Goal: Task Accomplishment & Management: Use online tool/utility

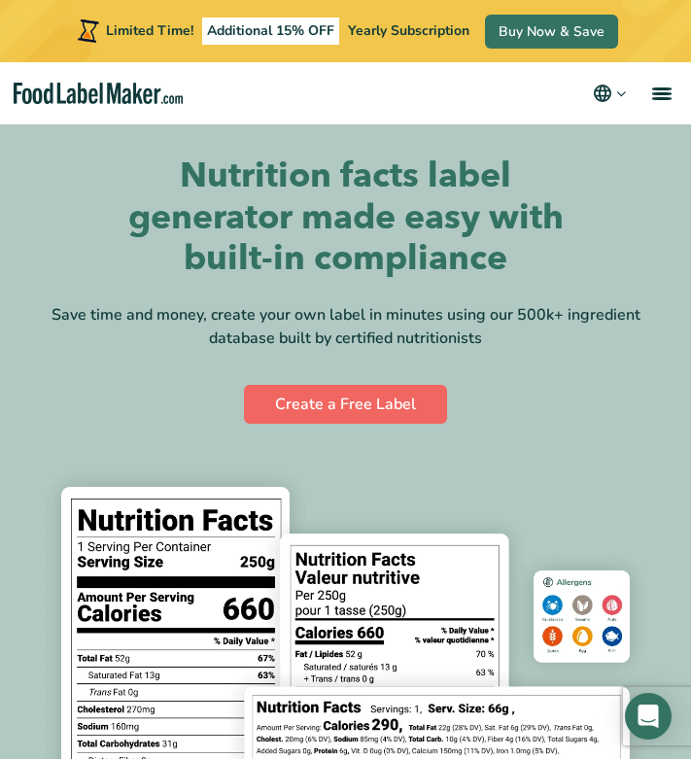
click at [339, 404] on link "Create a Free Label" at bounding box center [345, 404] width 203 height 39
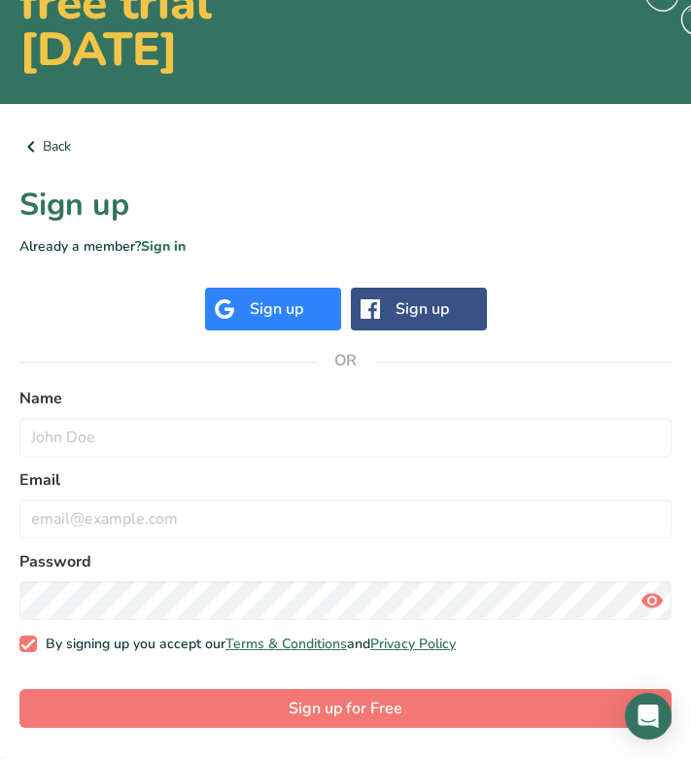
scroll to position [180, 0]
click at [296, 317] on div "Sign up" at bounding box center [276, 308] width 53 height 23
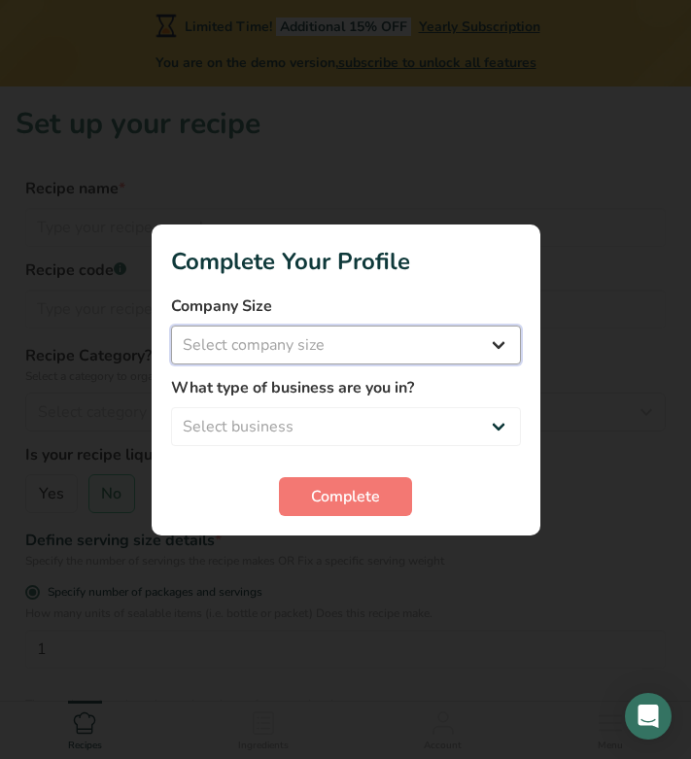
select select "1"
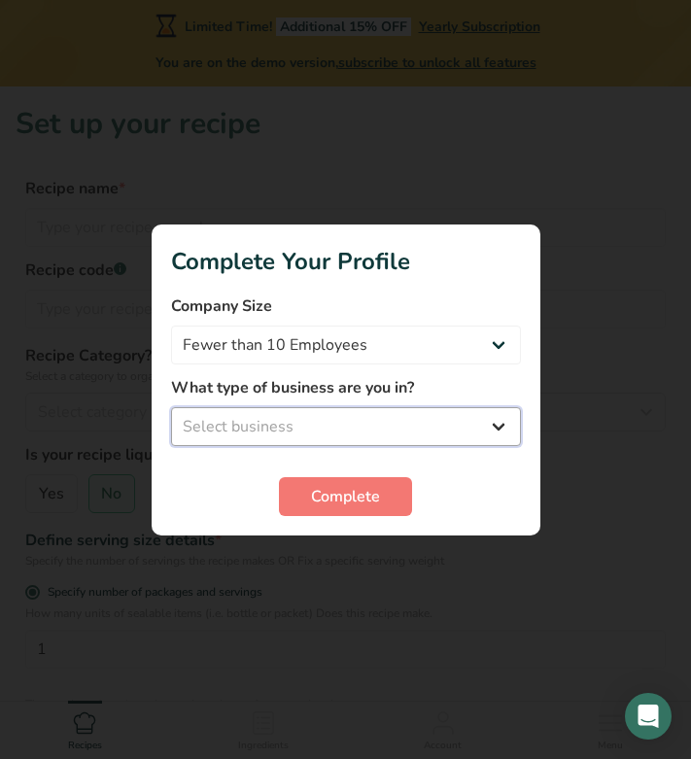
select select "2"
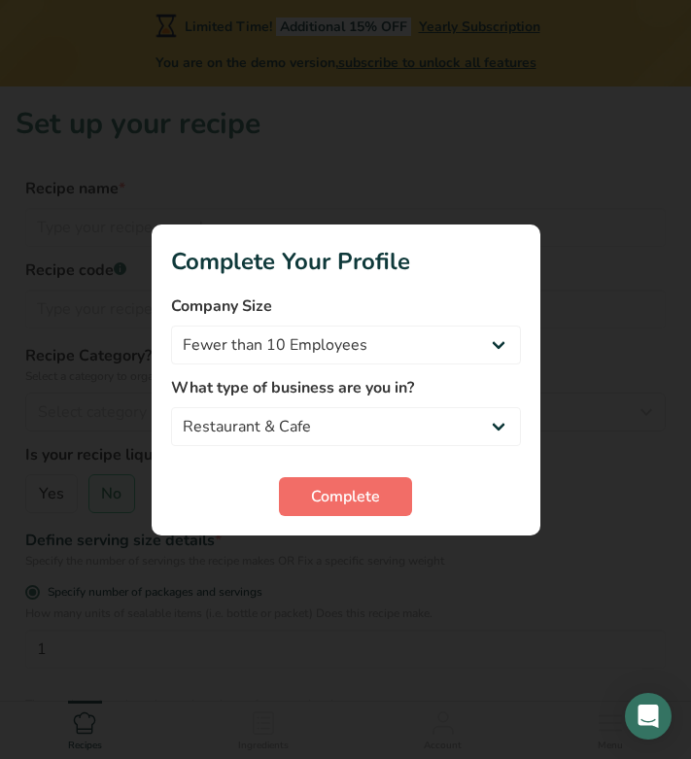
click at [332, 498] on span "Complete" at bounding box center [345, 496] width 69 height 23
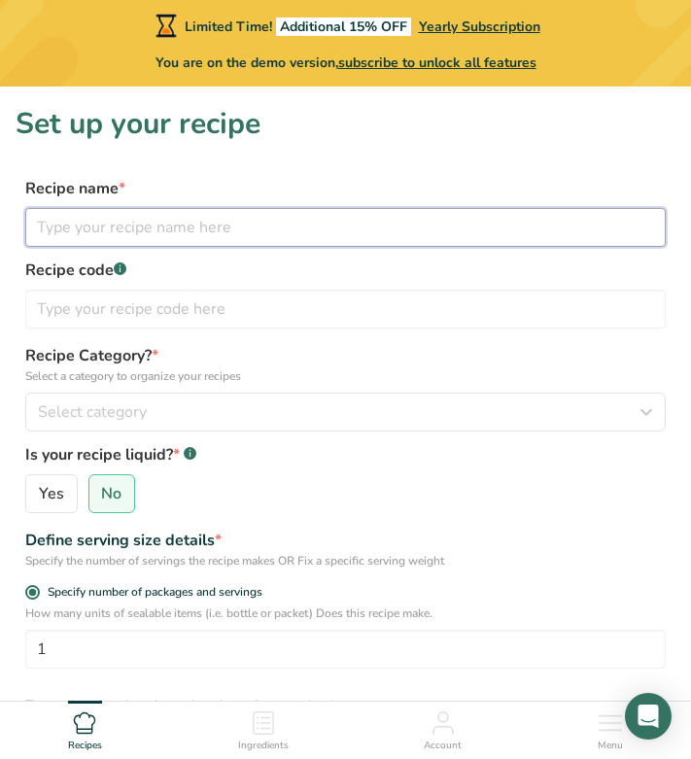
click at [163, 229] on input "text" at bounding box center [345, 227] width 640 height 39
type input "Karasev"
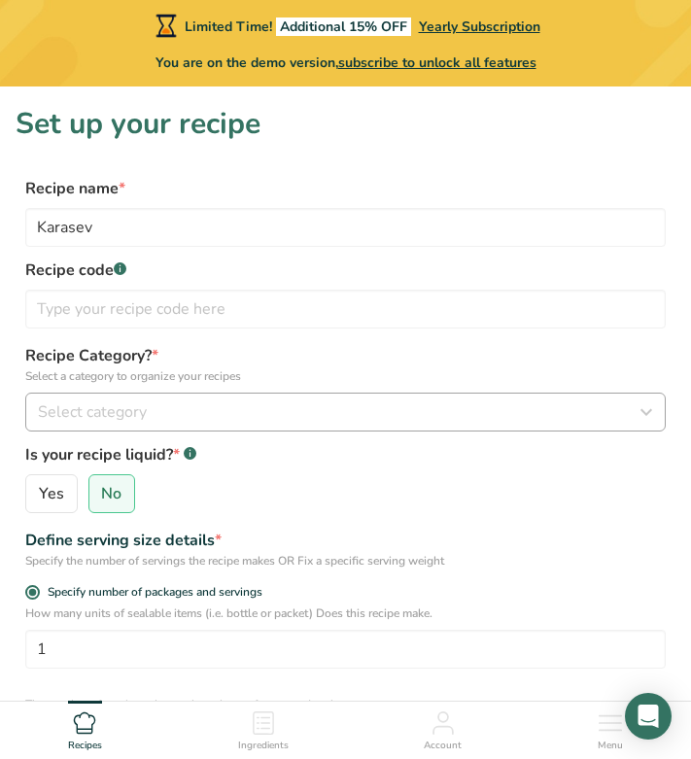
click at [88, 403] on span "Select category" at bounding box center [92, 411] width 109 height 23
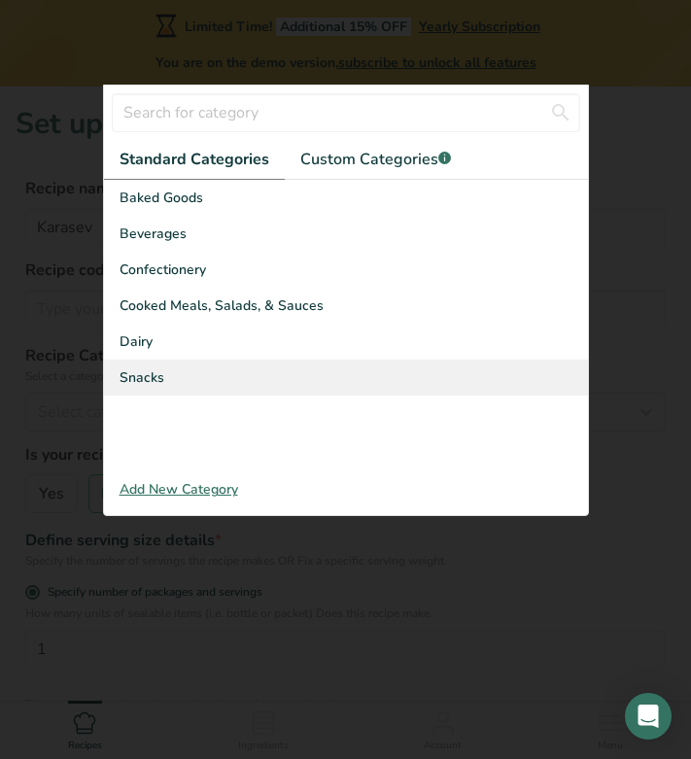
click at [183, 368] on div "Snacks" at bounding box center [346, 378] width 484 height 36
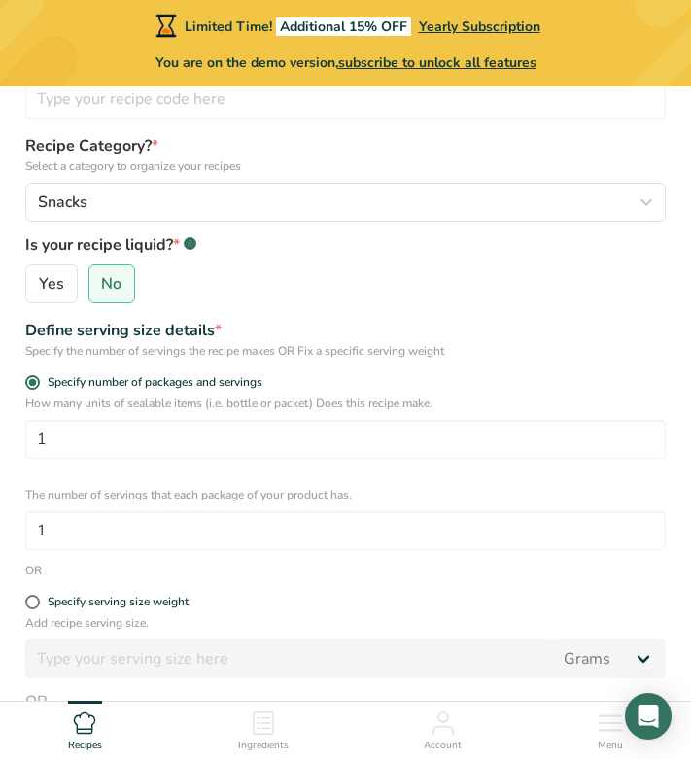
scroll to position [225, 0]
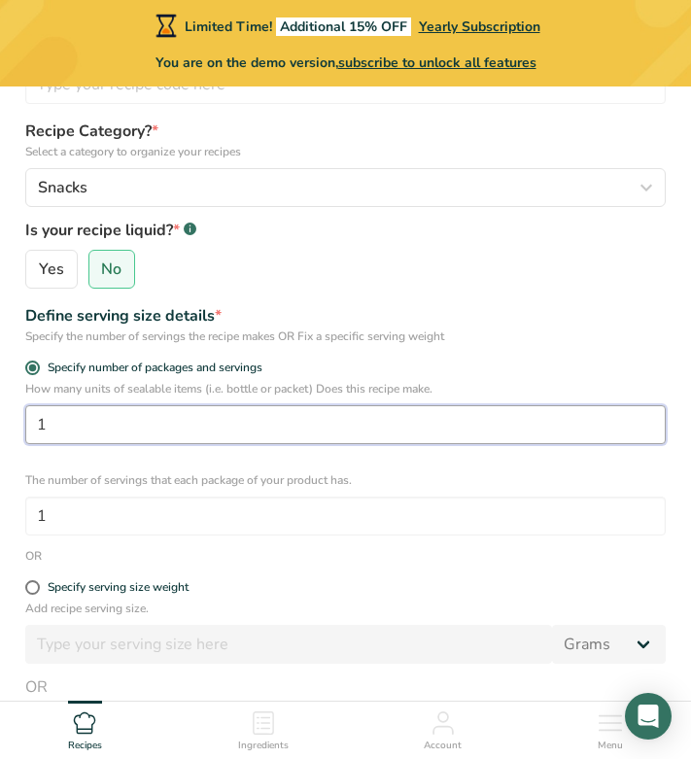
click at [165, 417] on input "1" at bounding box center [345, 424] width 640 height 39
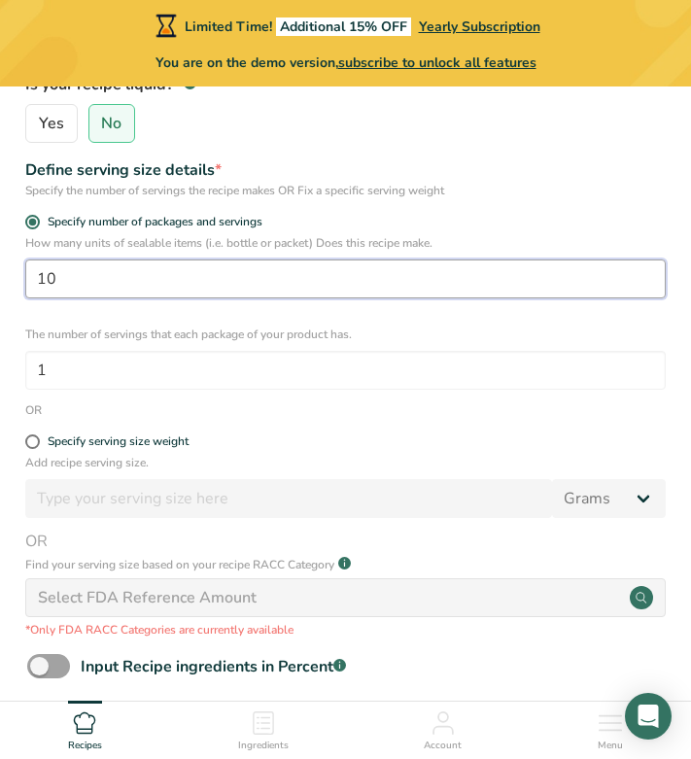
scroll to position [373, 0]
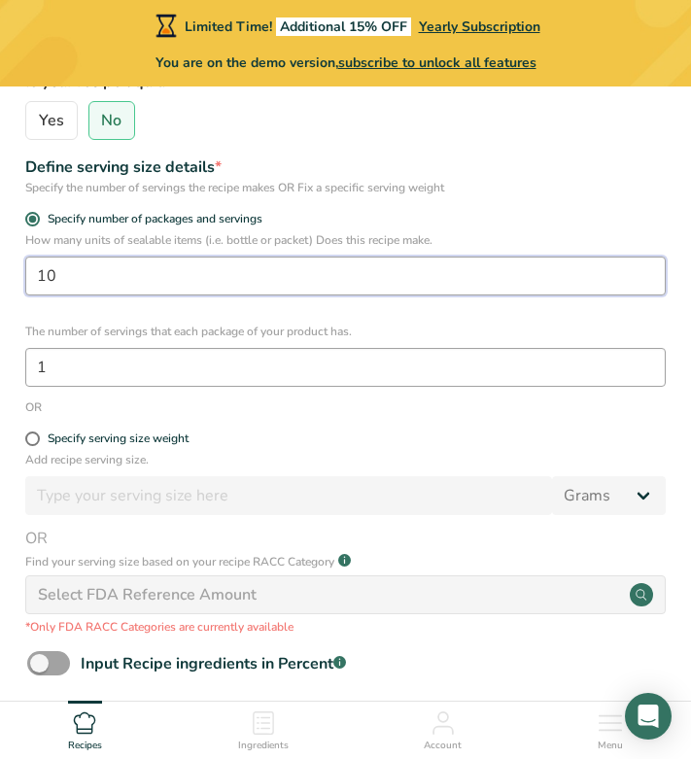
type input "1"
type input "25"
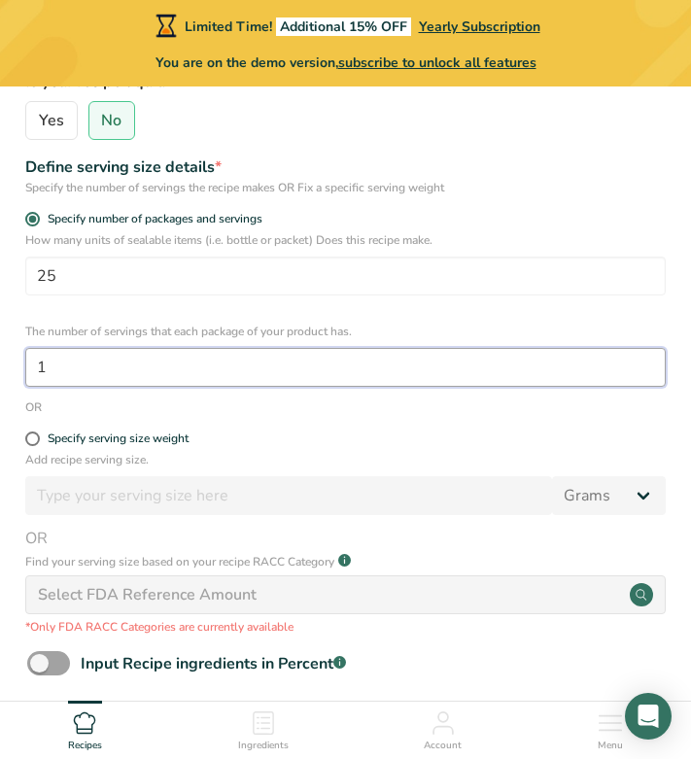
click at [122, 370] on input "1" at bounding box center [345, 367] width 640 height 39
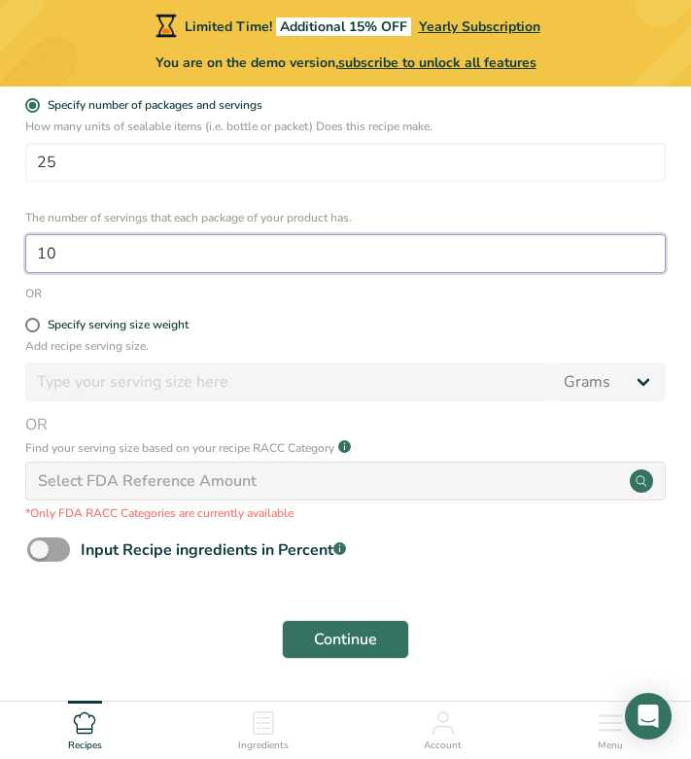
scroll to position [513, 0]
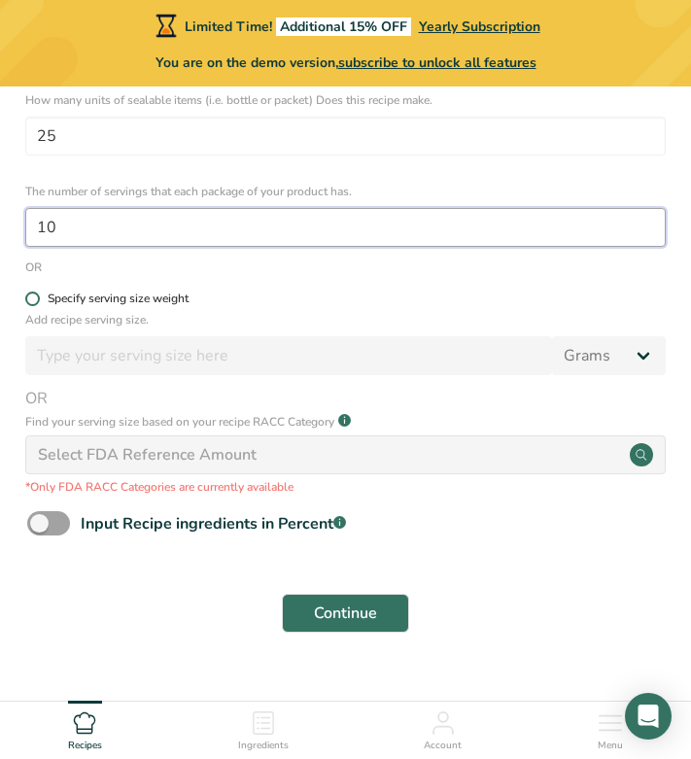
type input "10"
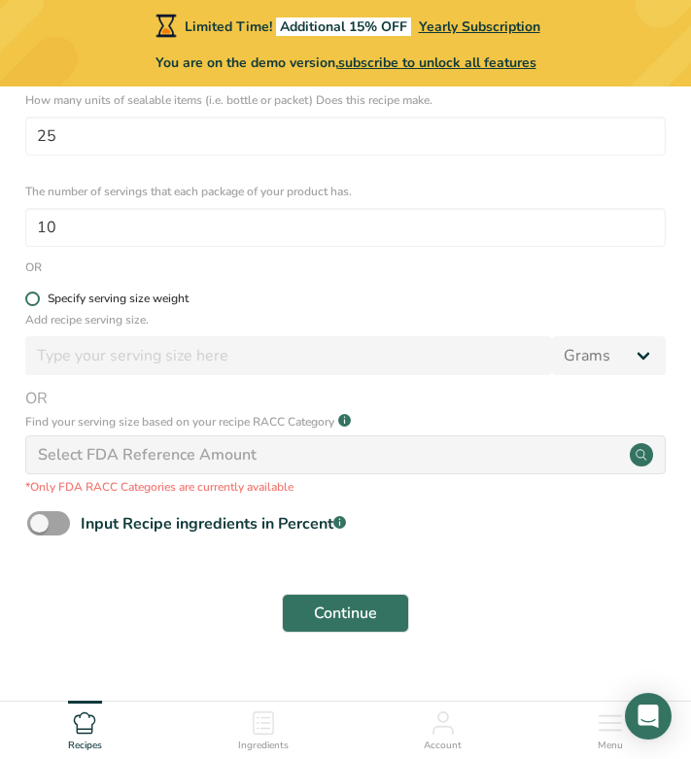
click at [28, 299] on span at bounding box center [32, 299] width 15 height 15
click at [28, 299] on input "Specify serving size weight" at bounding box center [31, 299] width 13 height 13
radio input "true"
radio input "false"
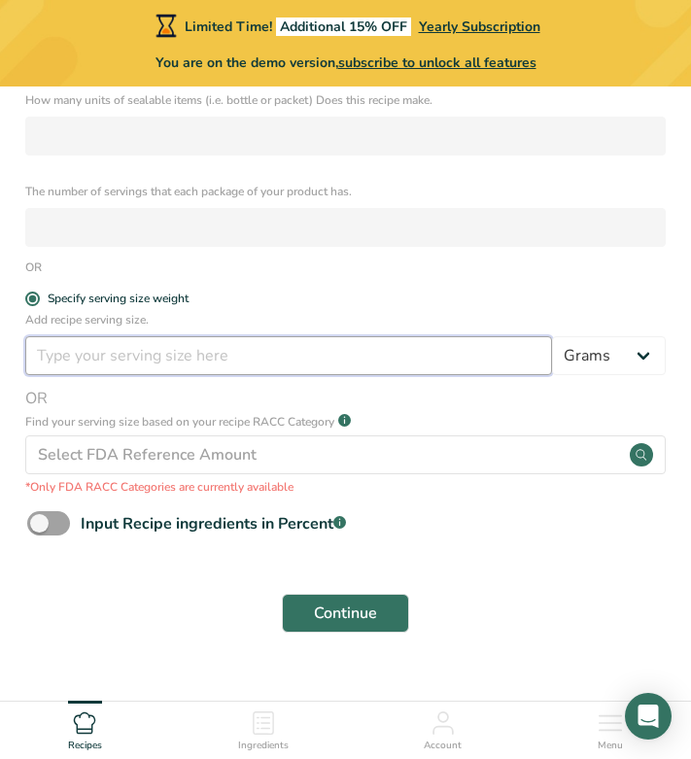
click at [93, 365] on input "number" at bounding box center [288, 355] width 527 height 39
type input "25"
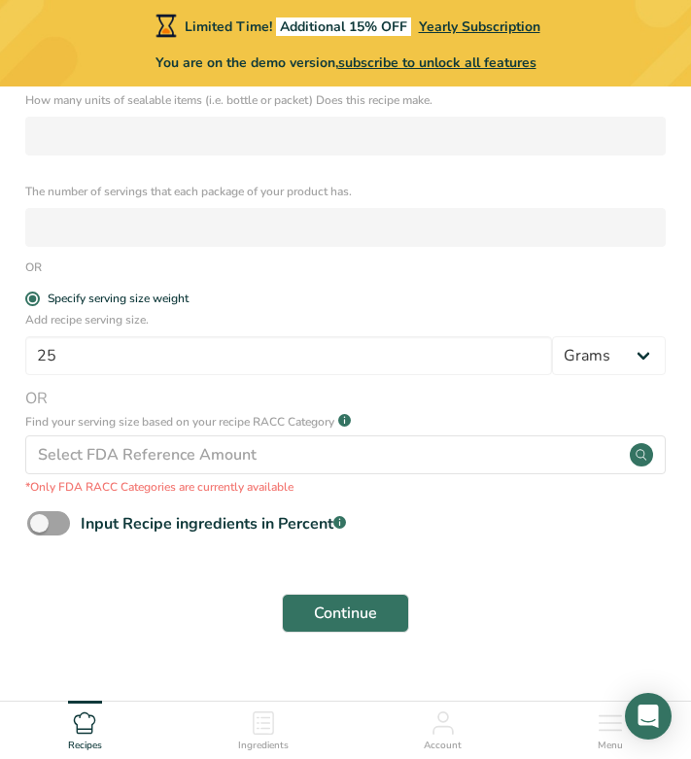
click at [194, 388] on span "OR" at bounding box center [345, 398] width 640 height 23
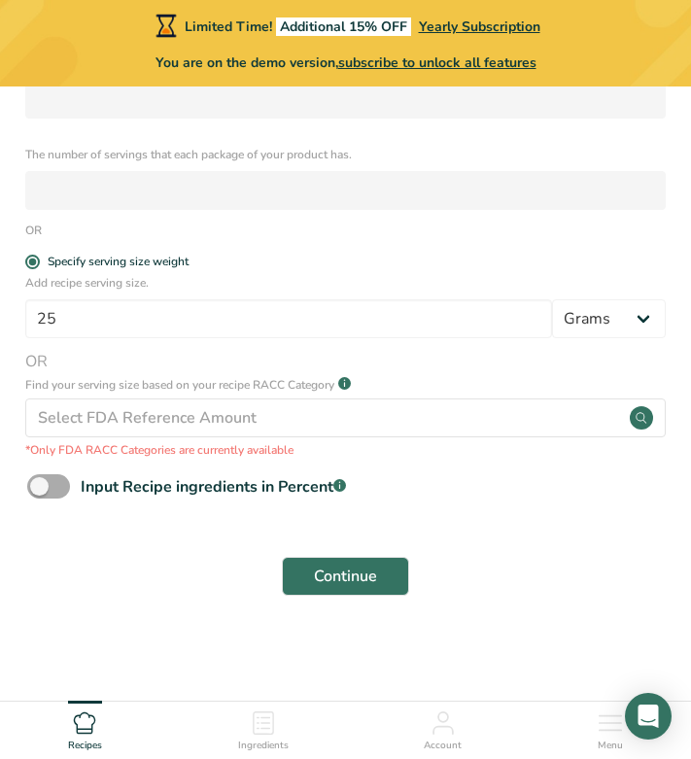
scroll to position [549, 0]
click at [51, 480] on span at bounding box center [48, 487] width 43 height 24
click at [40, 481] on input "Input Recipe ingredients in Percent .a-a{fill:#347362;}.b-a{fill:#fff;}" at bounding box center [33, 487] width 13 height 13
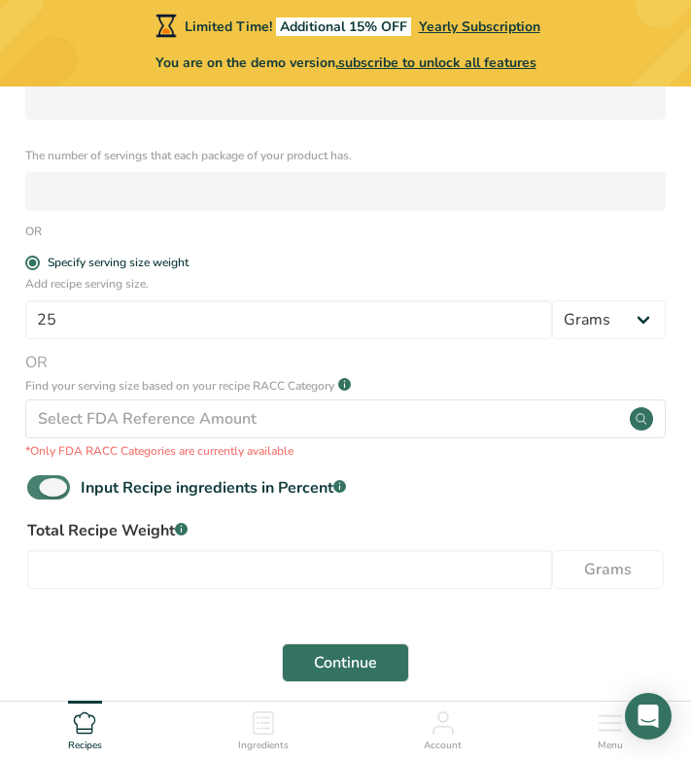
click at [46, 484] on span at bounding box center [48, 487] width 43 height 24
click at [40, 484] on input "Input Recipe ingredients in Percent .a-a{fill:#347362;}.b-a{fill:#fff;}" at bounding box center [33, 487] width 13 height 13
checkbox input "false"
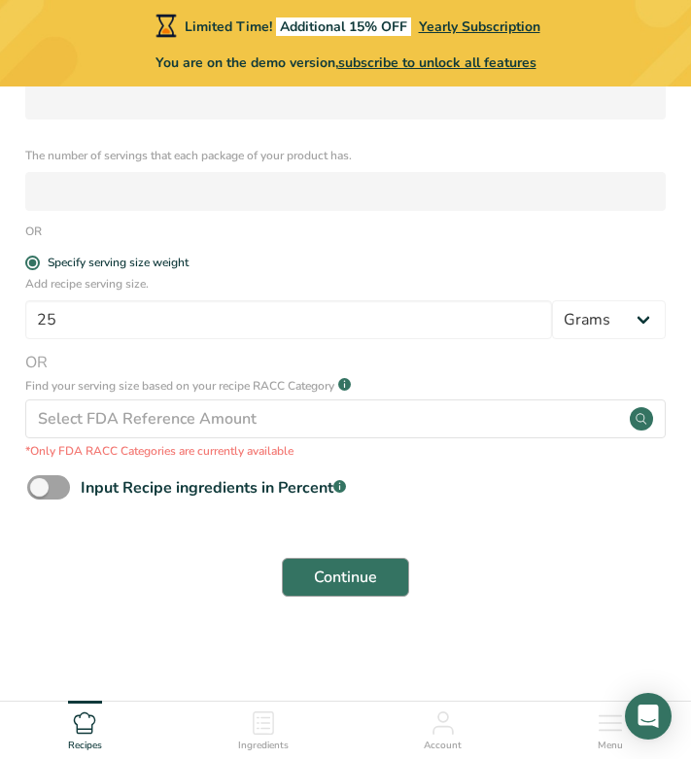
click at [338, 578] on span "Continue" at bounding box center [345, 577] width 63 height 23
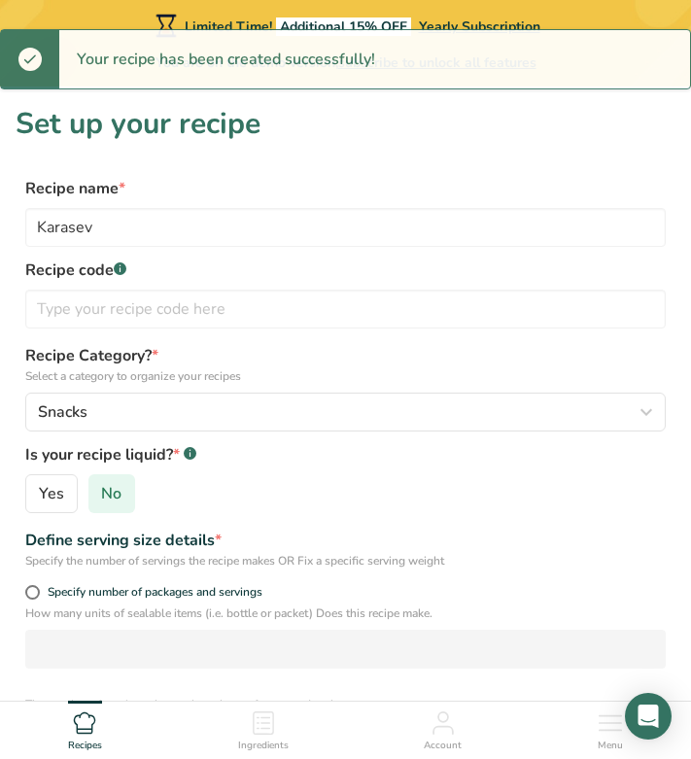
scroll to position [-3, 0]
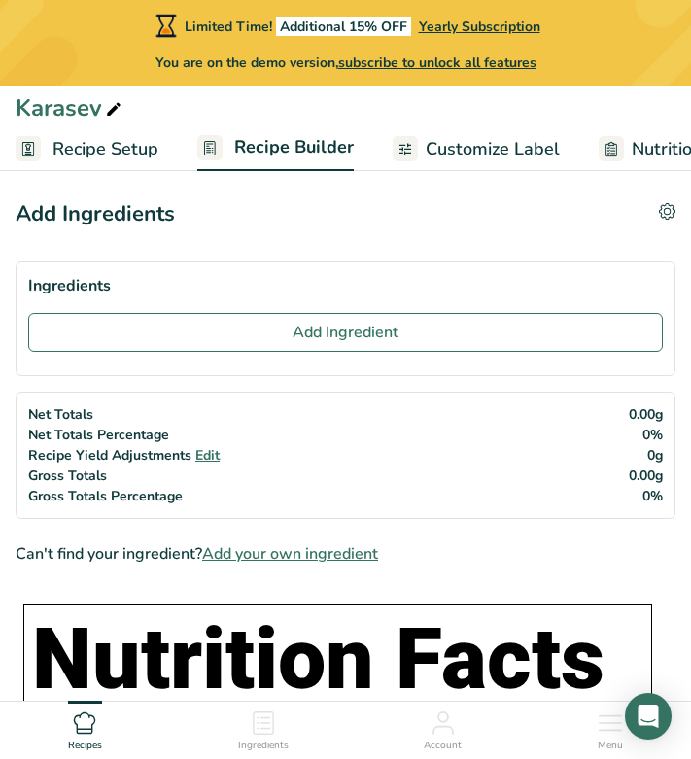
scroll to position [6, 0]
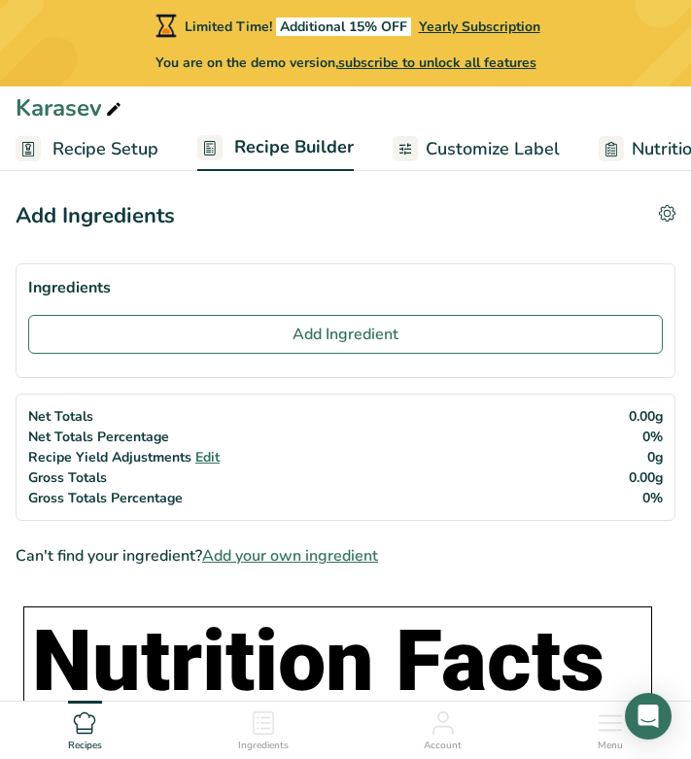
click at [450, 154] on span "Customize Label" at bounding box center [493, 149] width 134 height 26
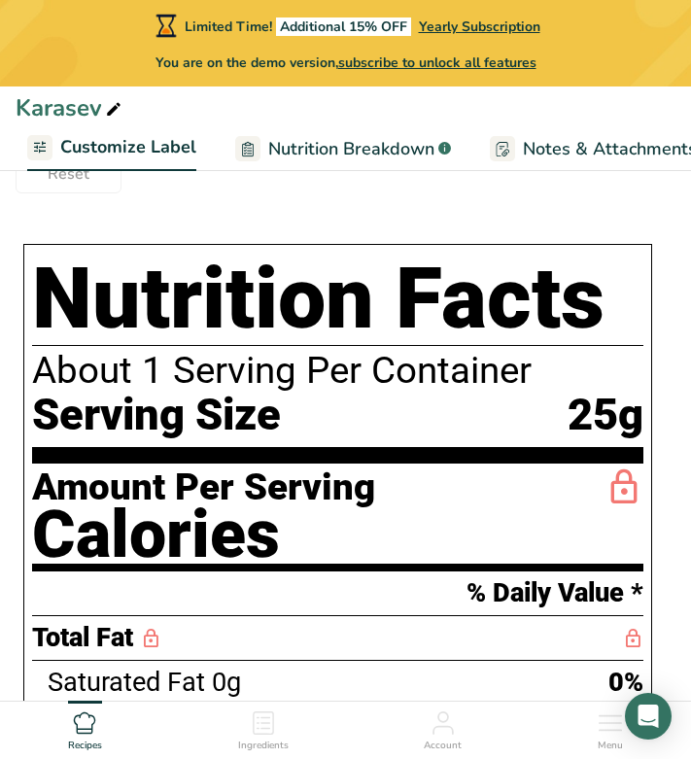
scroll to position [326, 0]
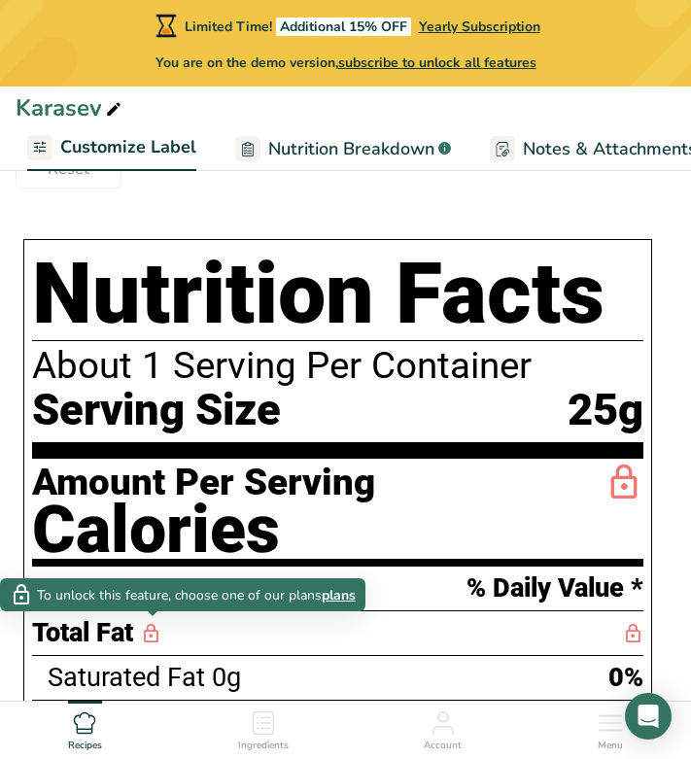
click at [144, 639] on icon at bounding box center [150, 634] width 21 height 24
click at [332, 601] on span "plans" at bounding box center [339, 595] width 34 height 20
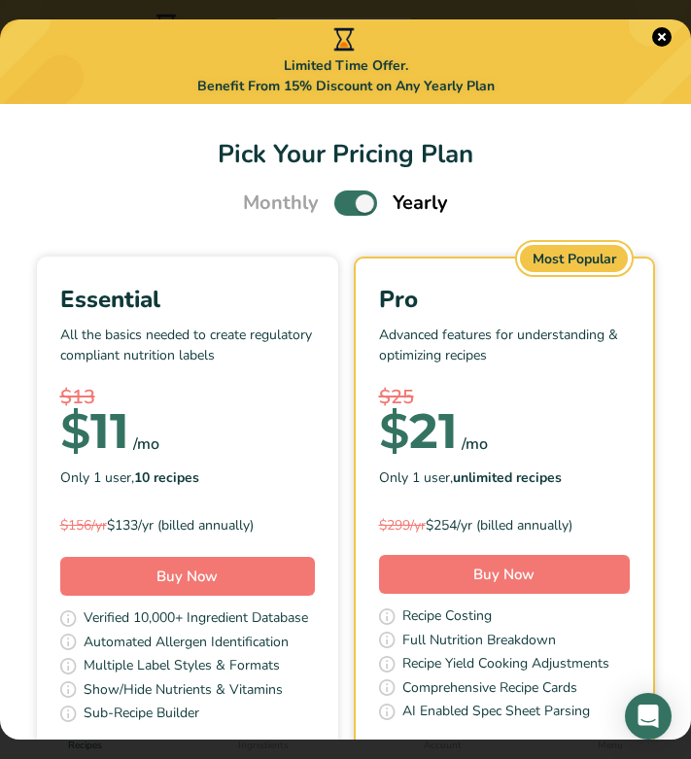
scroll to position [0, 0]
